Goal: Transaction & Acquisition: Purchase product/service

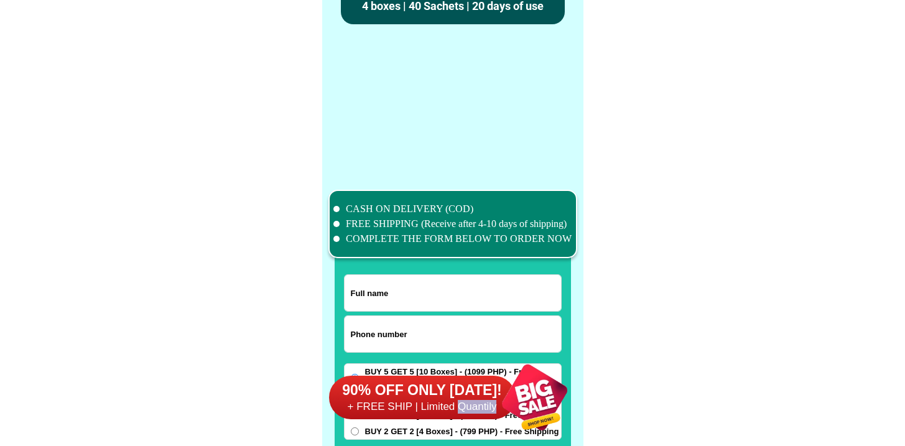
scroll to position [9665, 0]
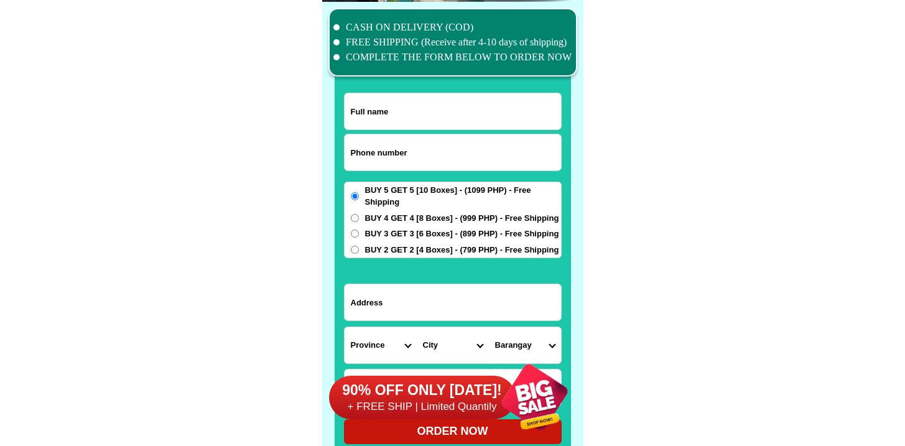
click at [437, 139] on input "Input phone_number" at bounding box center [452, 152] width 216 height 36
paste input "9392315115"
type input "09392315115"
click at [417, 113] on input "Input full_name" at bounding box center [452, 111] width 216 height 36
paste input "[PERSON_NAME]"
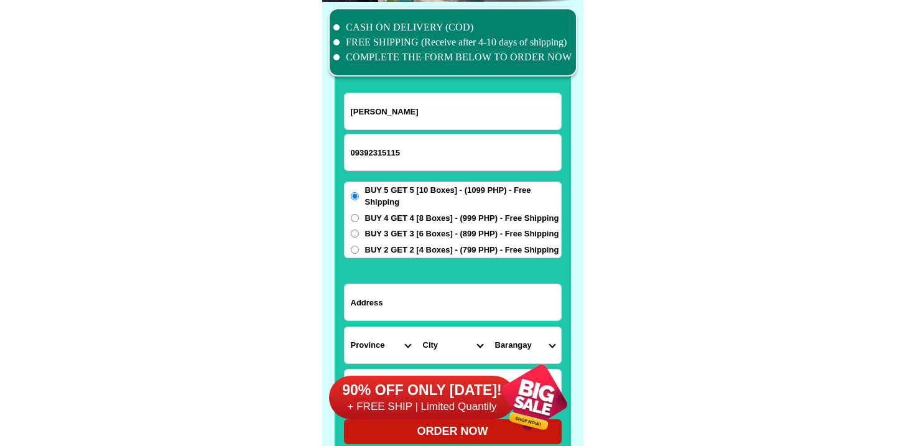
type input "[PERSON_NAME]"
click at [397, 298] on input "Input address" at bounding box center [452, 302] width 216 height 36
paste input "DelaCru itna blk 68 lot 25MURAKENIres. stainlessgate"
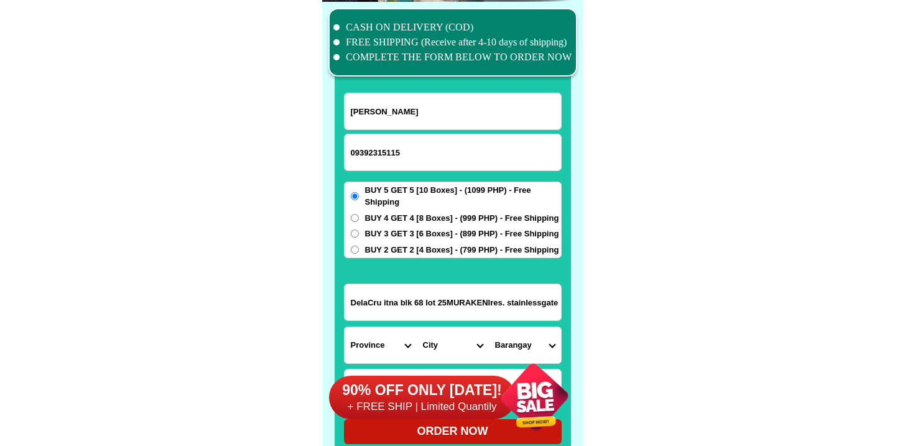
type input "DelaCru itna blk 68 lot 25MURAKENIres. stainlessgate"
click at [409, 259] on form "[PERSON_NAME] 09392315115 ORDER NOW DelaCru itna blk 68 lot 25MURAKENIres. [GEO…" at bounding box center [453, 268] width 218 height 351
click at [409, 246] on span "BUY 2 GET 2 [4 Boxes] - (799 PHP) - Free Shipping" at bounding box center [462, 250] width 194 height 12
click at [359, 246] on input "BUY 2 GET 2 [4 Boxes] - (799 PHP) - Free Shipping" at bounding box center [355, 250] width 8 height 8
radio input "true"
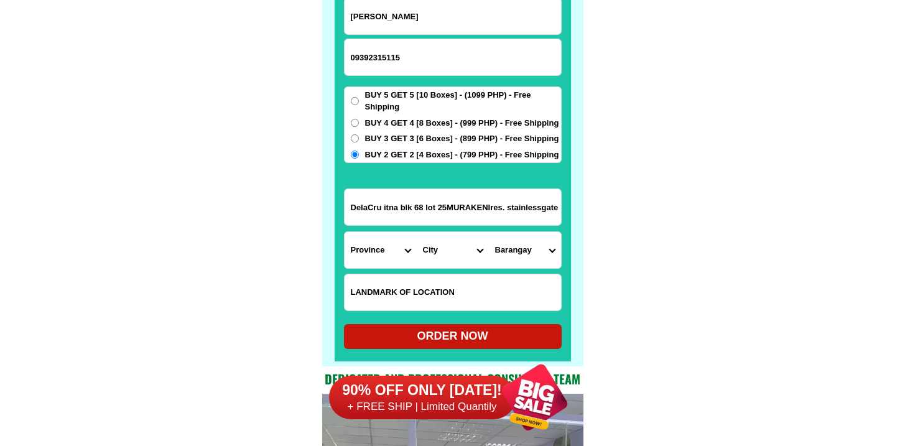
scroll to position [9825, 0]
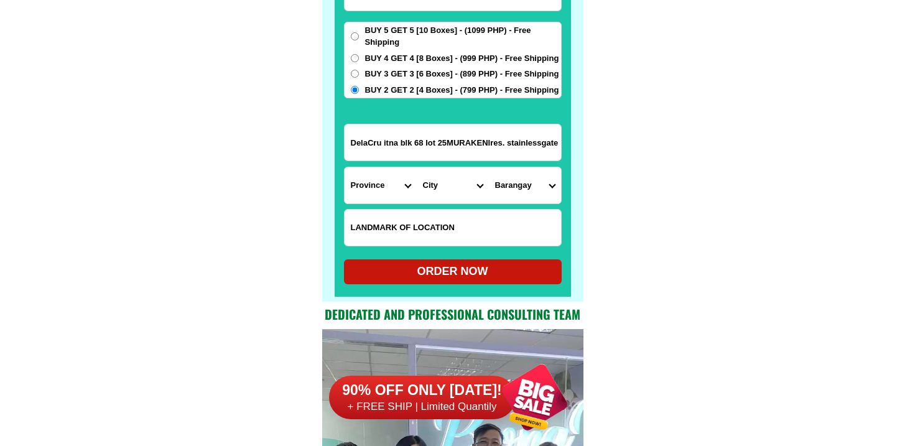
click at [392, 184] on select "Province [GEOGRAPHIC_DATA] [GEOGRAPHIC_DATA] [GEOGRAPHIC_DATA] [GEOGRAPHIC_DATA…" at bounding box center [380, 185] width 72 height 36
select select "63_225"
click at [344, 167] on select "Province [GEOGRAPHIC_DATA] [GEOGRAPHIC_DATA] [GEOGRAPHIC_DATA] [GEOGRAPHIC_DATA…" at bounding box center [380, 185] width 72 height 36
click at [462, 186] on select "City" at bounding box center [453, 185] width 72 height 36
select select "63_2257084"
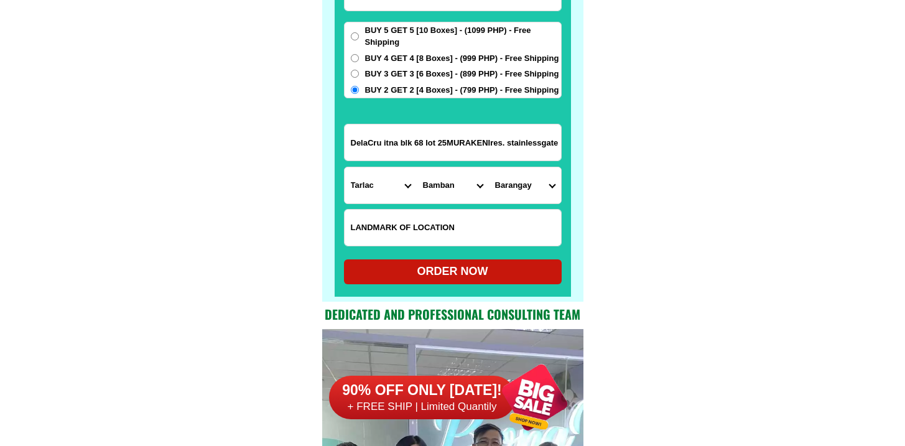
click at [417, 167] on select "City Anao Bamban Camiling Capas Gerona Mayantoc [PERSON_NAME] Paniqui [PERSON_N…" at bounding box center [453, 185] width 72 height 36
click at [514, 185] on select "Barangay Anupul Banaba Bangcu Culubasa Dela [PERSON_NAME][GEOGRAPHIC_DATA] [GEO…" at bounding box center [525, 185] width 72 height 36
select select "63_22570847575"
click at [489, 167] on select "Barangay Anupul Banaba Bangcu Culubasa Dela [PERSON_NAME][GEOGRAPHIC_DATA] [GEO…" at bounding box center [525, 185] width 72 height 36
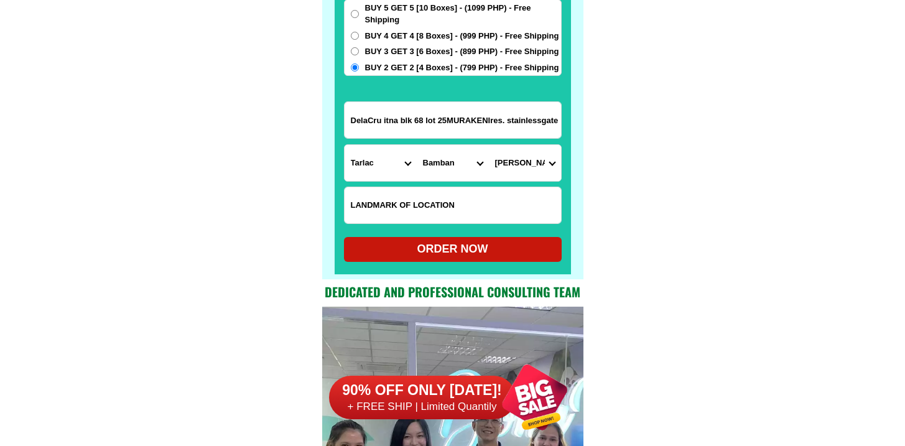
scroll to position [9850, 0]
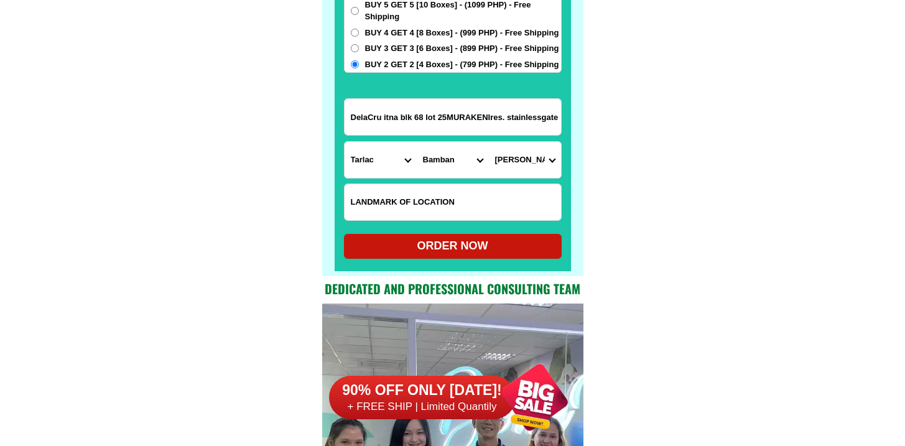
click at [398, 252] on div "ORDER NOW" at bounding box center [453, 246] width 218 height 17
radio input "true"
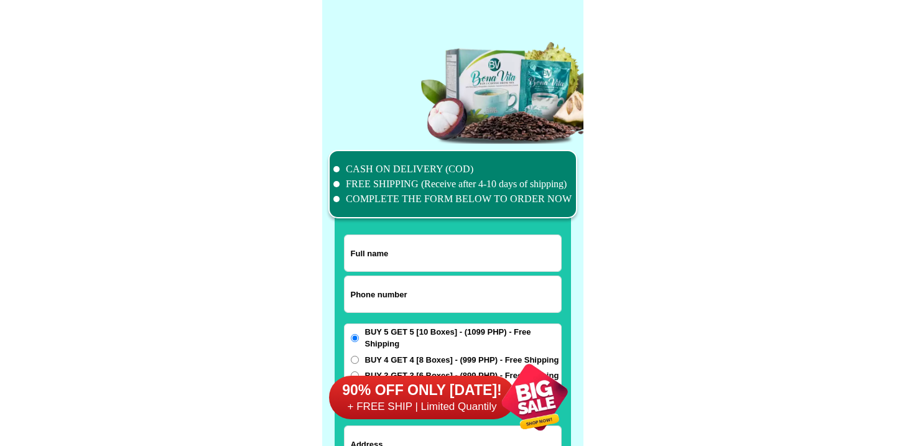
scroll to position [9666, 0]
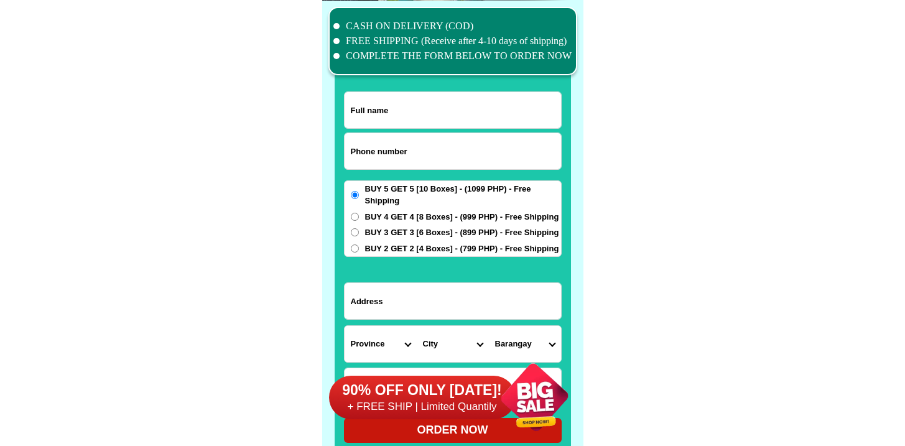
click at [415, 160] on input "Input phone_number" at bounding box center [452, 151] width 216 height 36
paste input "9306309706"
type input "09306309706"
click at [429, 109] on input "Input full_name" at bounding box center [452, 110] width 216 height 36
paste input "Amada Miranda"
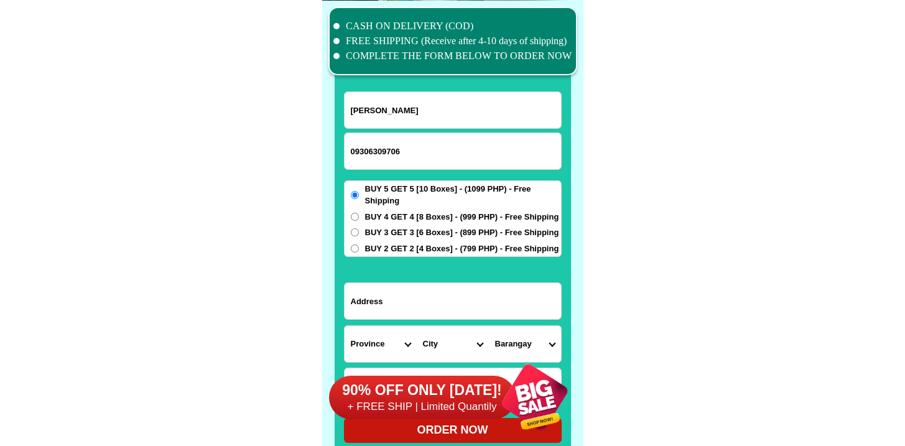
type input "Amada Miranda"
click at [372, 218] on span "BUY 4 GET 4 [8 Boxes] - (999 PHP) - Free Shipping" at bounding box center [462, 217] width 194 height 12
click at [359, 218] on input "BUY 4 GET 4 [8 Boxes] - (999 PHP) - Free Shipping" at bounding box center [355, 217] width 8 height 8
radio input "true"
click at [405, 311] on input "Input address" at bounding box center [452, 301] width 216 height 36
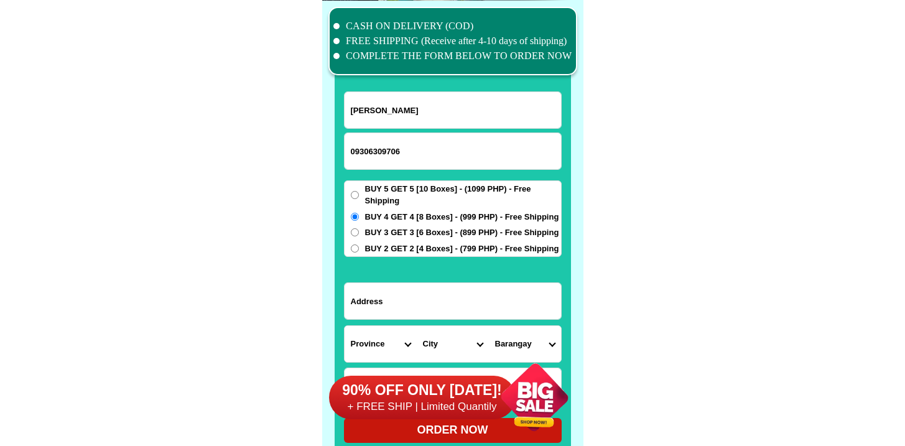
paste input "560 4 th st Salinas 1Bacoor Cavite"
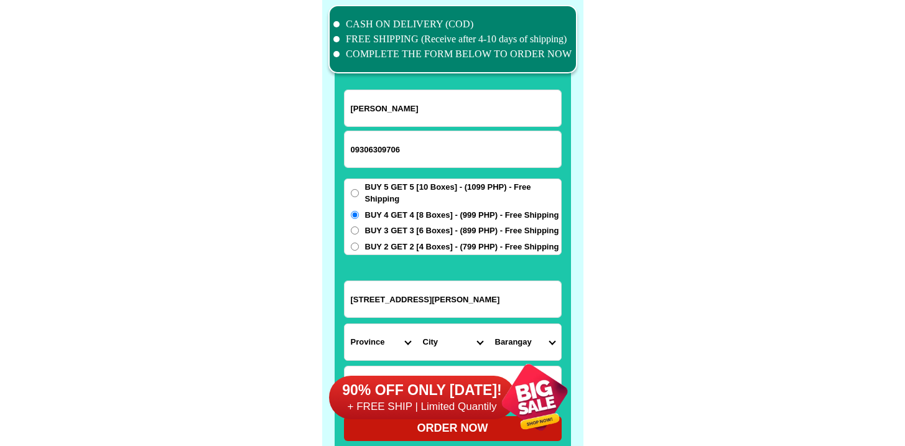
scroll to position [9669, 0]
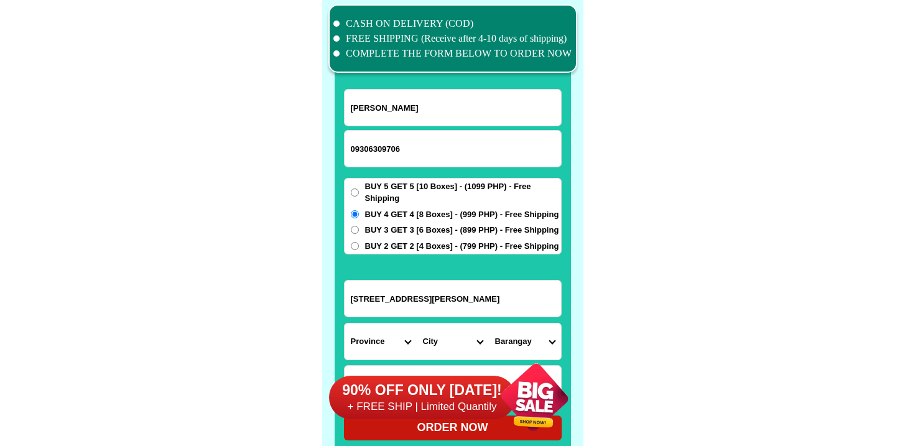
type input "560 4 th st Salinas 1Bacoor Cavite"
click at [396, 325] on select "Province [GEOGRAPHIC_DATA] [GEOGRAPHIC_DATA] [GEOGRAPHIC_DATA] [GEOGRAPHIC_DATA…" at bounding box center [380, 341] width 72 height 36
select select "63_826"
click at [344, 323] on select "Province [GEOGRAPHIC_DATA] [GEOGRAPHIC_DATA] [GEOGRAPHIC_DATA] [GEOGRAPHIC_DATA…" at bounding box center [380, 341] width 72 height 36
click at [428, 338] on select "City" at bounding box center [453, 341] width 72 height 36
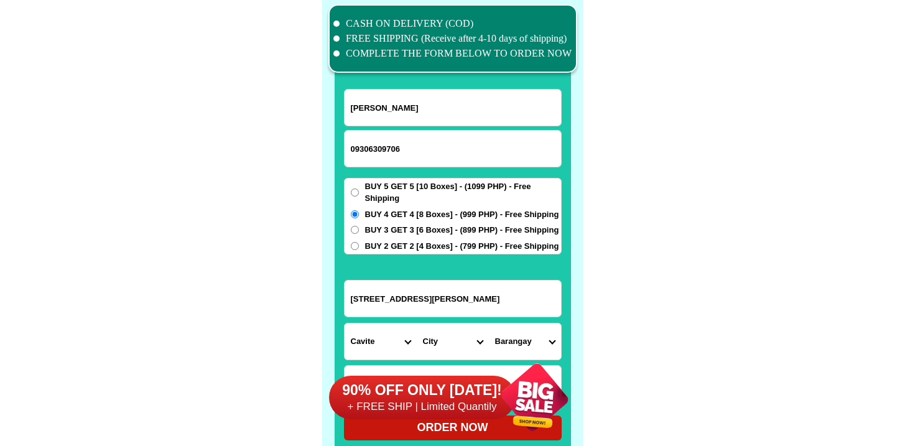
select select "63_8268103"
click at [417, 323] on select "City Alfonso Amadeo Bacoor Carmona Cavite-city Cavite-magallanes Cavite-rosario…" at bounding box center [453, 341] width 72 height 36
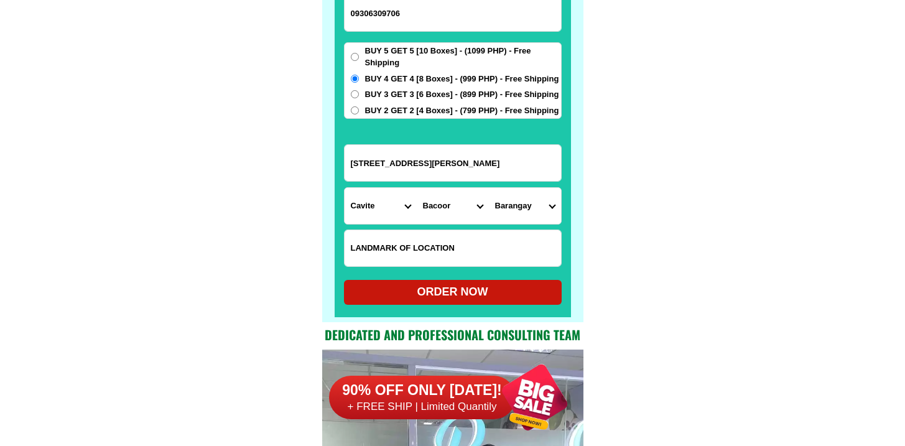
click at [512, 208] on select "Barangay Alima Aniban i Aniban ii Aniban iii Aniban iv Aniban v Banalo Bayanan …" at bounding box center [525, 206] width 72 height 36
click at [533, 203] on select "Barangay Alima Aniban i Aniban ii Aniban iii Aniban iv Aniban v Banalo Bayanan …" at bounding box center [525, 206] width 72 height 36
select select "63_82681036162"
click at [489, 188] on select "Barangay Alima Aniban i Aniban ii Aniban iii Aniban iv Aniban v Banalo Bayanan …" at bounding box center [525, 206] width 72 height 36
click at [461, 297] on div "ORDER NOW" at bounding box center [453, 292] width 218 height 17
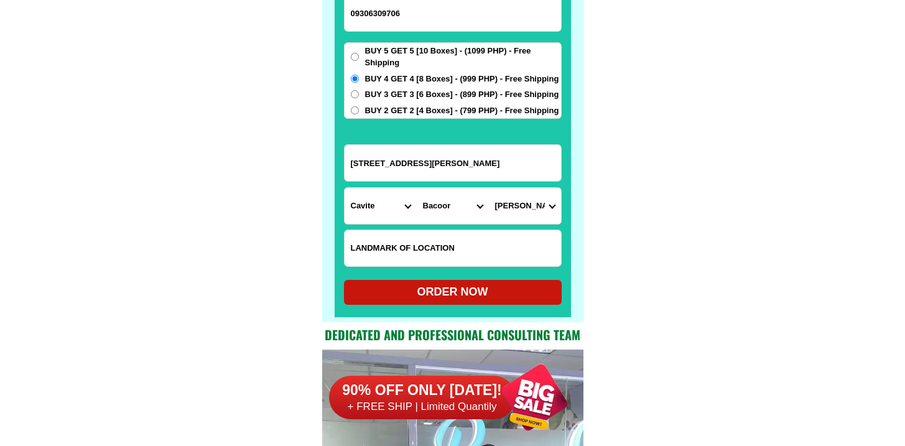
radio input "true"
